Goal: Task Accomplishment & Management: Manage account settings

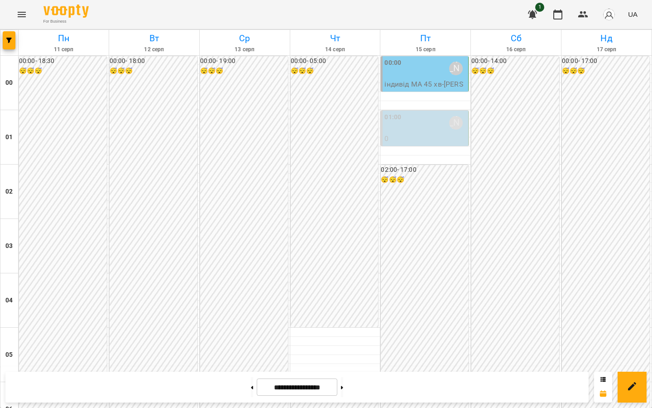
scroll to position [2, 0]
click at [395, 129] on div "01:00" at bounding box center [393, 122] width 17 height 21
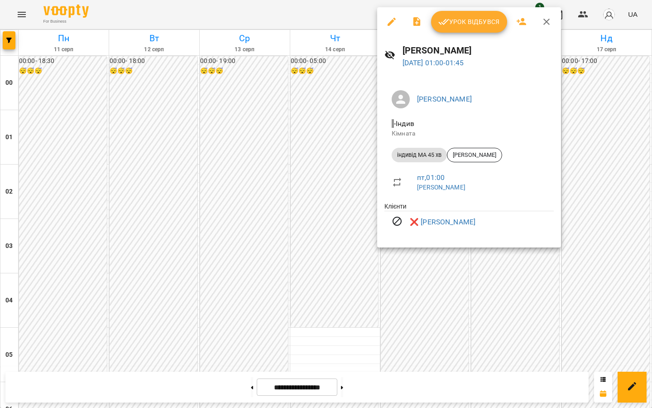
click at [293, 132] on div at bounding box center [326, 204] width 652 height 408
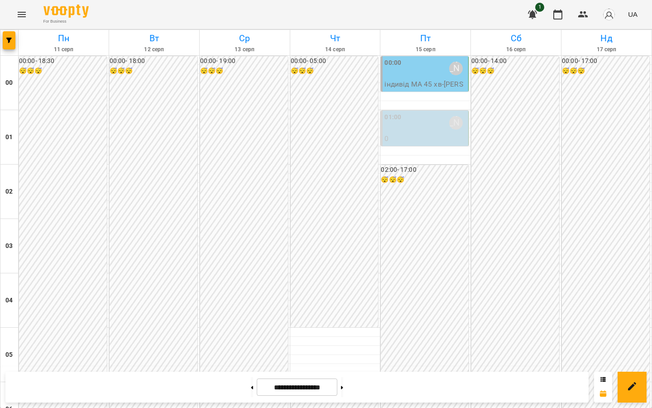
scroll to position [993, 0]
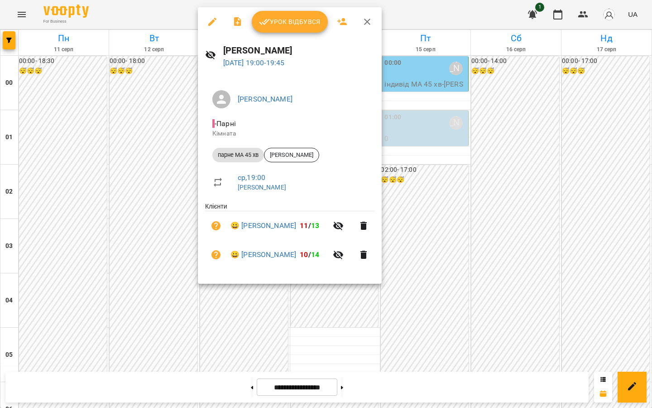
click at [287, 17] on span "Урок відбувся" at bounding box center [290, 21] width 62 height 11
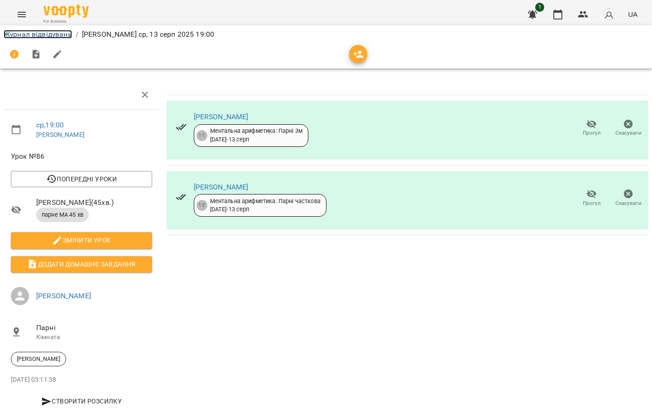
click at [24, 33] on link "Журнал відвідувань" at bounding box center [38, 34] width 68 height 9
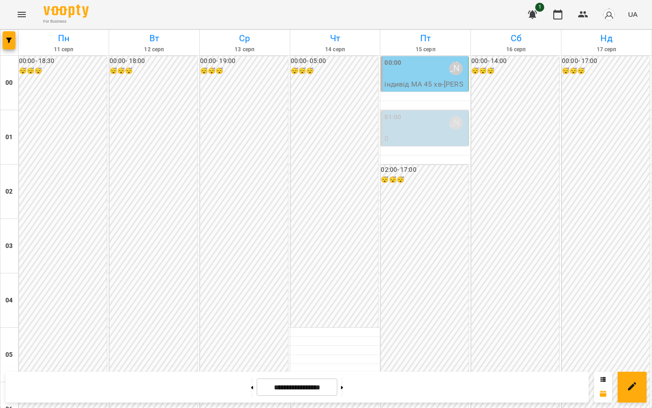
scroll to position [911, 0]
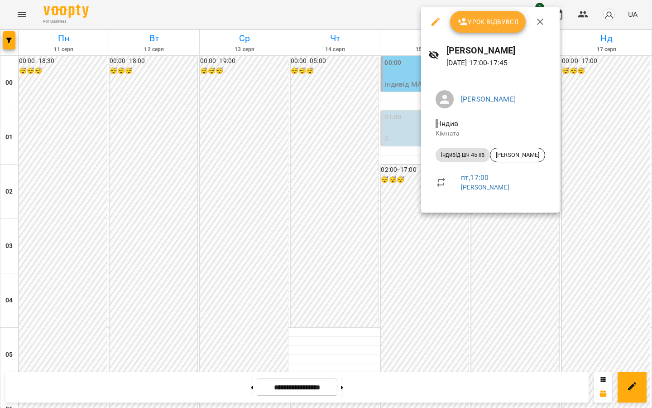
click at [337, 86] on div at bounding box center [326, 204] width 652 height 408
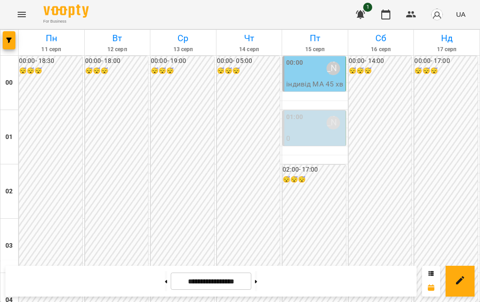
scroll to position [988, 0]
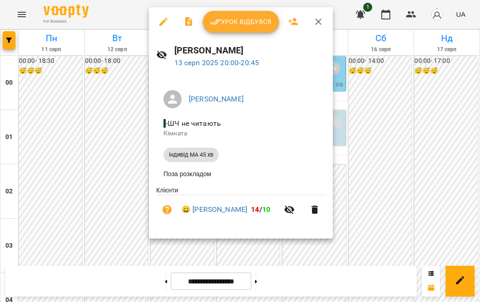
click at [132, 240] on div at bounding box center [240, 151] width 480 height 302
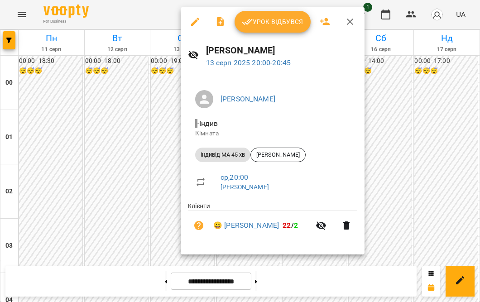
click at [163, 24] on div at bounding box center [240, 151] width 480 height 302
